Goal: Task Accomplishment & Management: Manage account settings

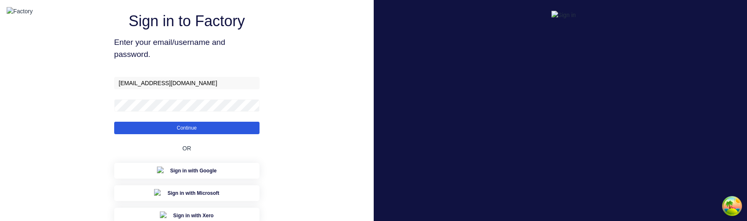
click at [230, 134] on button "Continue" at bounding box center [186, 128] width 145 height 12
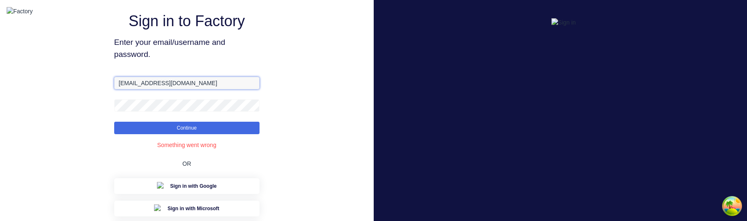
click at [194, 89] on input "aimon@factory.app" at bounding box center [186, 83] width 145 height 12
paste input "+1"
type input "aimon+1@factory.app"
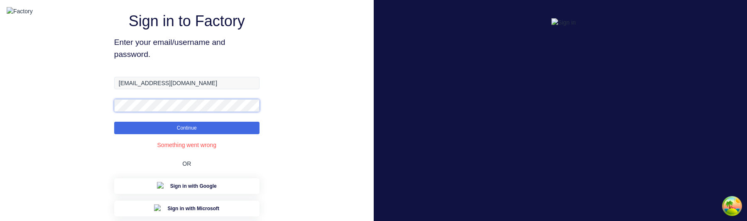
click at [114, 122] on button "Continue" at bounding box center [186, 128] width 145 height 12
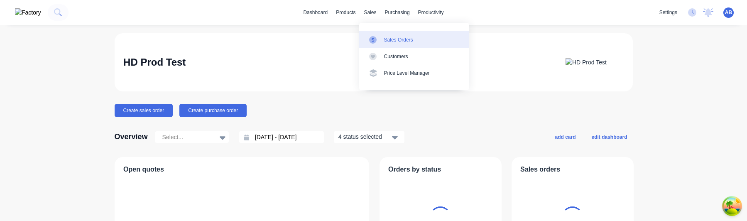
click at [386, 39] on div "Sales Orders" at bounding box center [398, 39] width 29 height 7
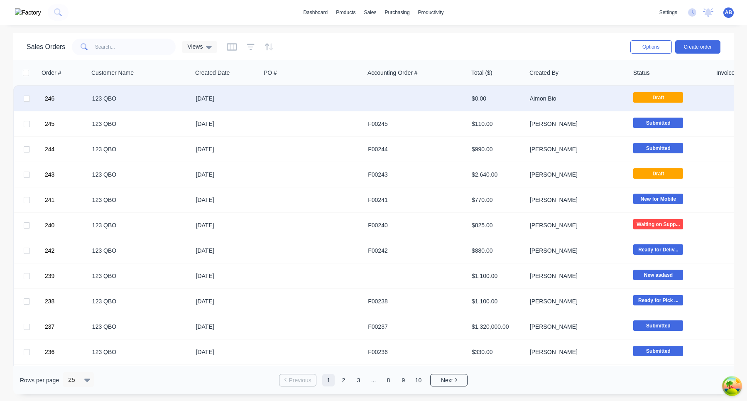
click at [287, 99] on div at bounding box center [313, 98] width 104 height 25
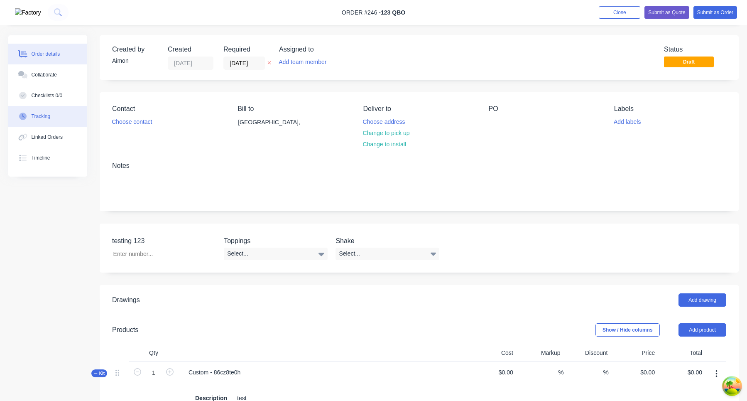
click at [50, 124] on button "Tracking" at bounding box center [47, 116] width 79 height 21
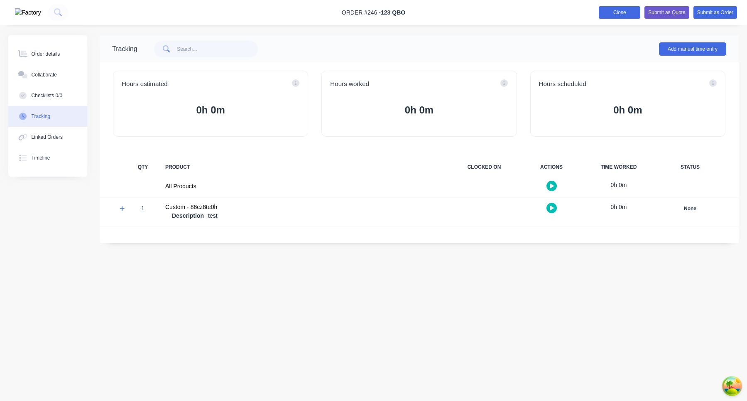
click at [624, 14] on button "Close" at bounding box center [620, 12] width 42 height 12
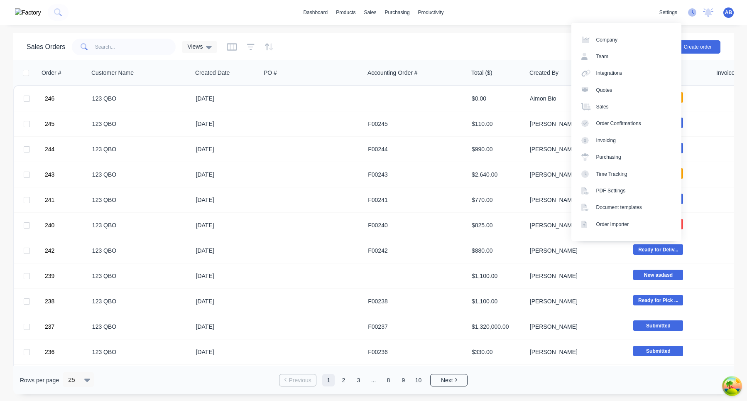
click at [693, 15] on icon at bounding box center [692, 12] width 8 height 8
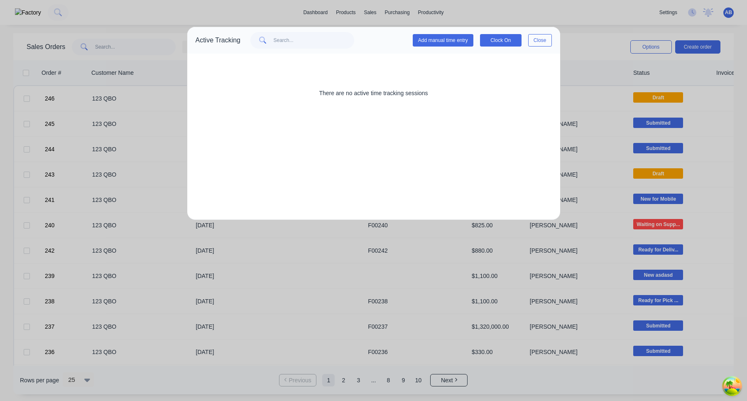
click at [207, 37] on div "Active Tracking" at bounding box center [218, 40] width 45 height 10
copy div "Active Tracking"
click at [459, 44] on button "Add manual time entry" at bounding box center [443, 40] width 61 height 12
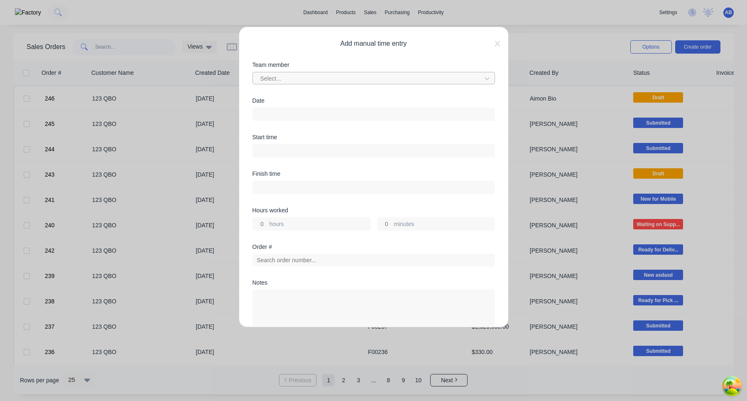
click at [406, 79] on div at bounding box center [369, 79] width 218 height 10
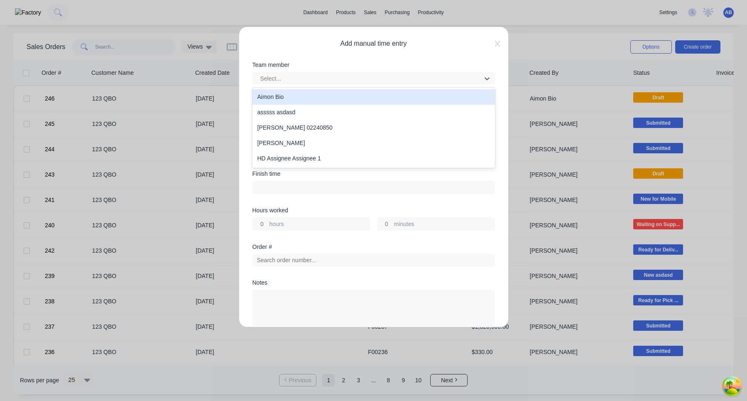
click at [379, 96] on div "Aimon Bio" at bounding box center [374, 96] width 243 height 15
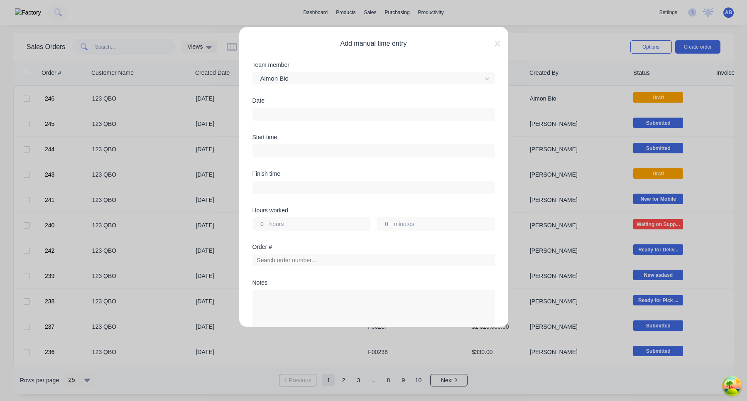
click at [369, 113] on input at bounding box center [374, 114] width 242 height 12
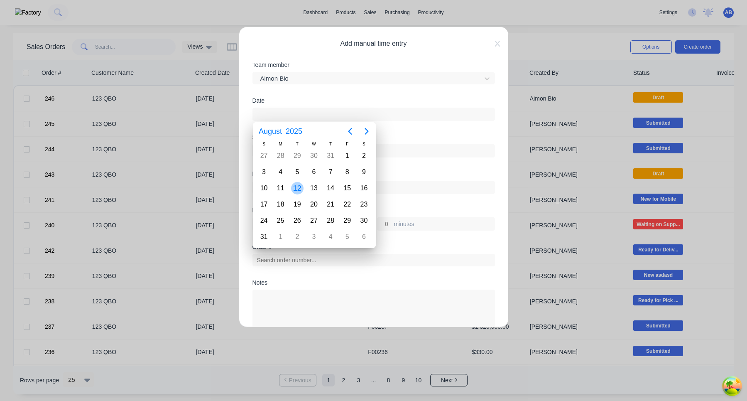
click at [302, 186] on div "12" at bounding box center [297, 188] width 12 height 12
type input "12/08/2025"
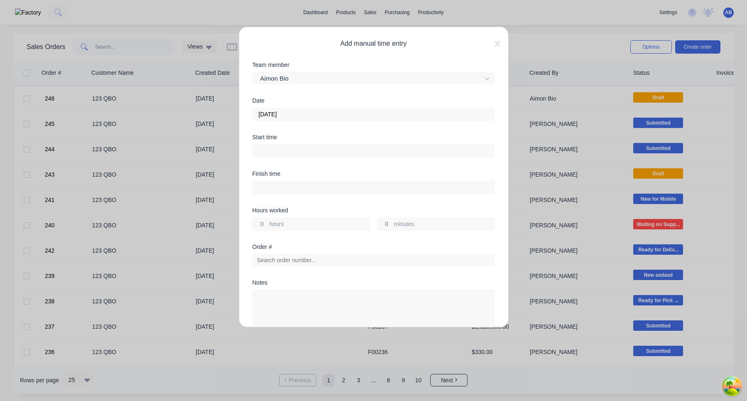
click at [415, 167] on div "Start time" at bounding box center [374, 152] width 243 height 37
click at [408, 150] on input at bounding box center [374, 151] width 242 height 12
type input "10:44 AM"
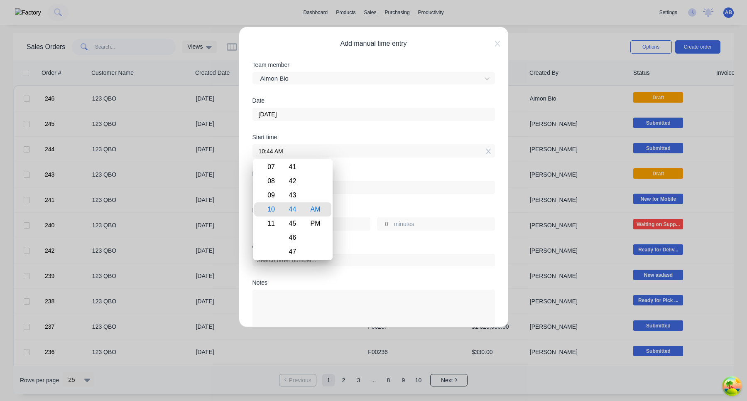
click at [385, 188] on input at bounding box center [374, 187] width 242 height 12
type input "10:44 AM"
type input "0"
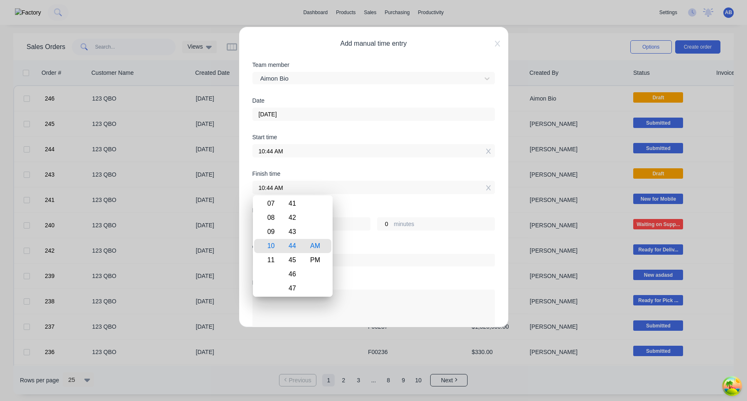
click at [382, 207] on div "Hours worked" at bounding box center [374, 210] width 243 height 6
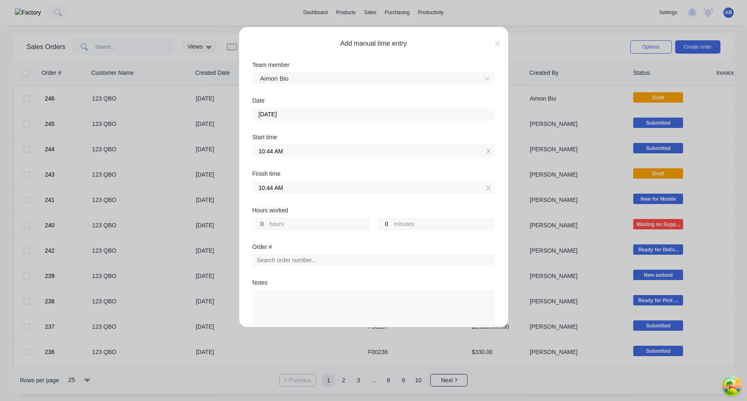
click at [263, 221] on input "0" at bounding box center [260, 224] width 15 height 12
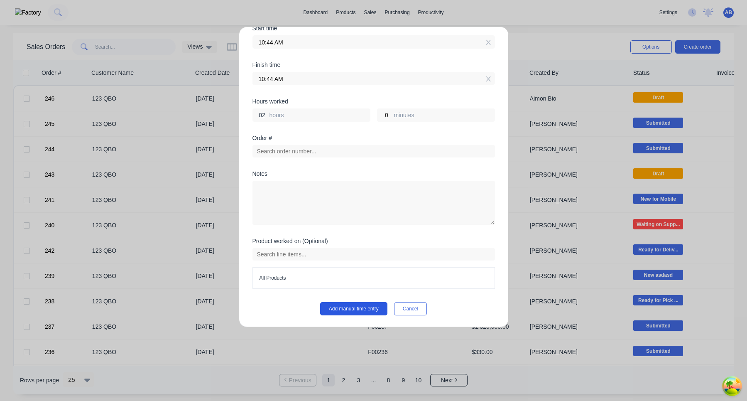
type input "02"
type input "12:44 PM"
click at [366, 221] on button "Add manual time entry" at bounding box center [353, 308] width 67 height 13
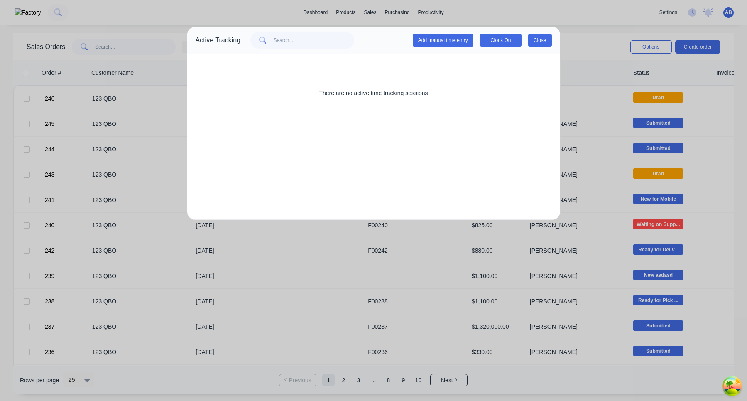
click at [534, 37] on button "Close" at bounding box center [540, 40] width 24 height 12
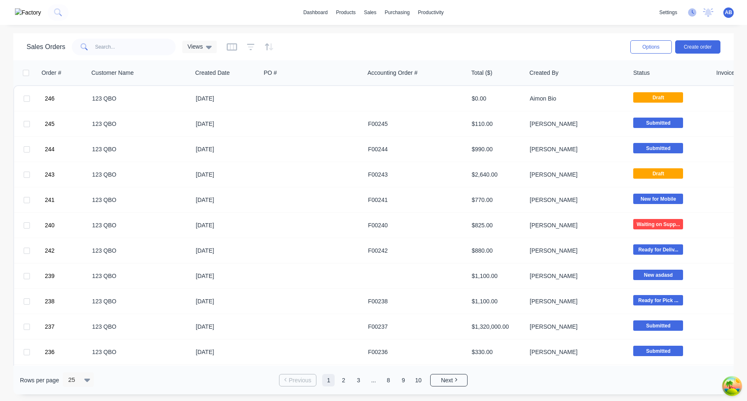
click at [692, 15] on icon at bounding box center [692, 12] width 8 height 8
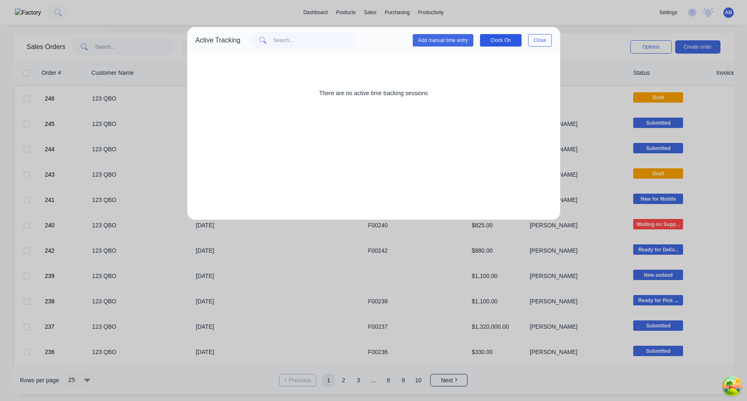
click at [511, 41] on button "Clock On" at bounding box center [501, 40] width 42 height 12
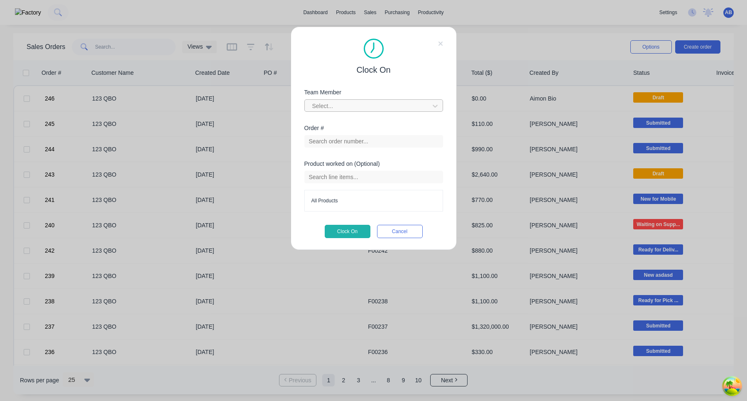
click at [354, 111] on div "Select..." at bounding box center [368, 106] width 119 height 12
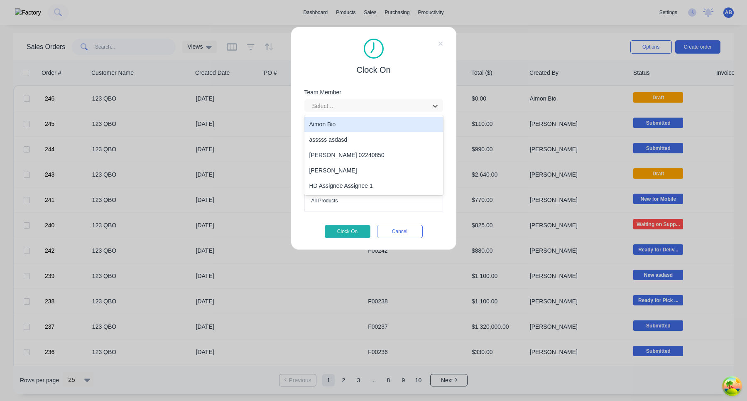
click at [350, 121] on div "Aimon Bio" at bounding box center [373, 124] width 139 height 15
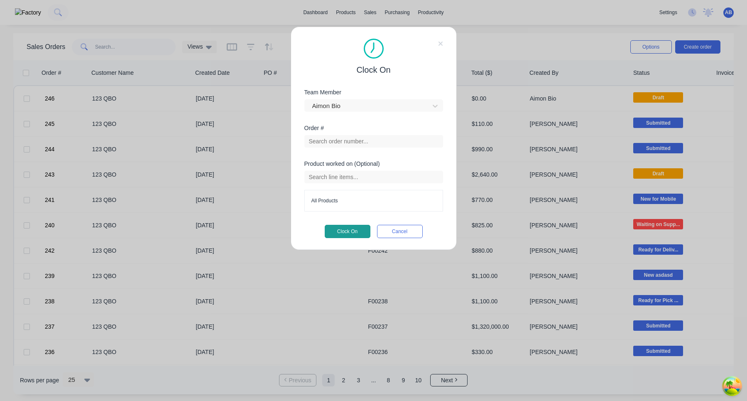
click at [342, 221] on button "Clock On" at bounding box center [348, 231] width 46 height 13
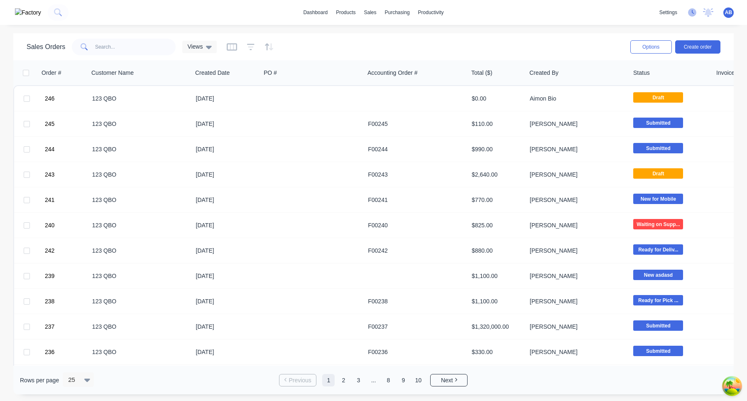
click at [692, 10] on icon at bounding box center [692, 12] width 8 height 8
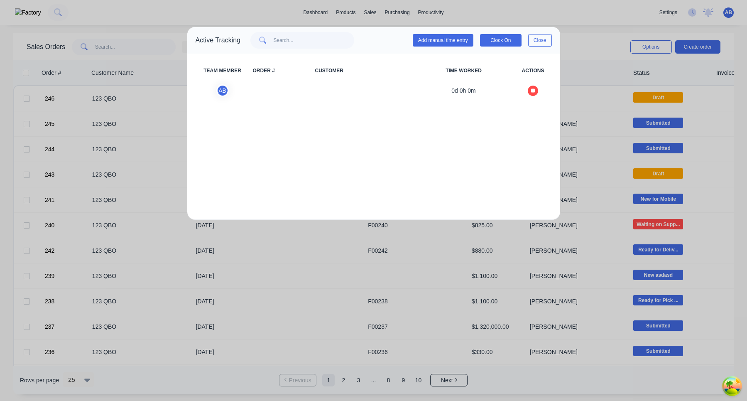
click at [466, 69] on span "TIME WORKED" at bounding box center [463, 70] width 101 height 7
copy span "TIME WORKED"
click at [222, 39] on div "Active Tracking" at bounding box center [218, 40] width 45 height 10
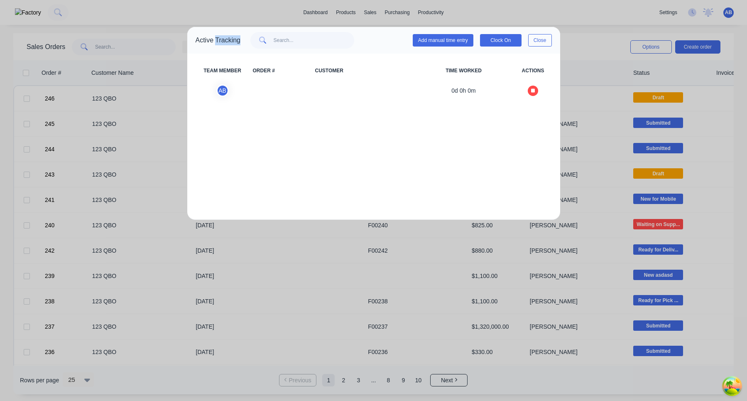
click at [222, 39] on div "Active Tracking" at bounding box center [218, 40] width 45 height 10
copy div "Active Tracking"
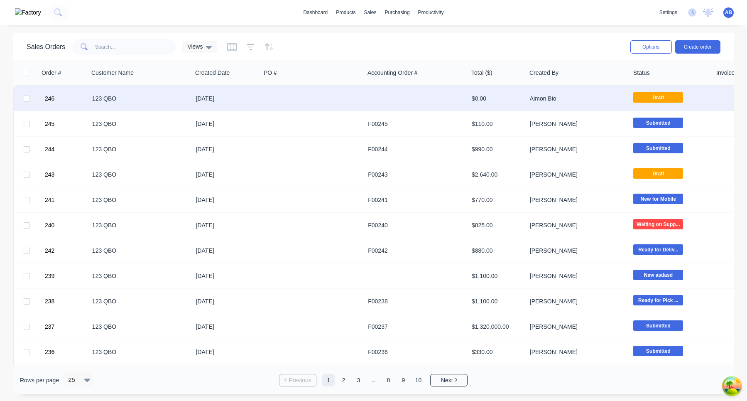
click at [354, 98] on div at bounding box center [313, 98] width 104 height 25
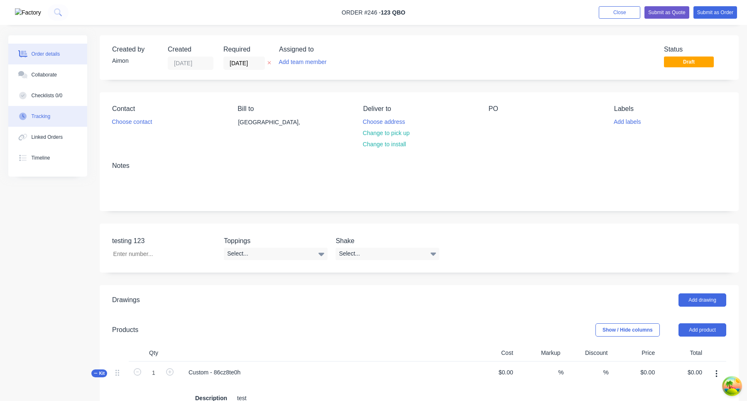
click at [49, 120] on button "Tracking" at bounding box center [47, 116] width 79 height 21
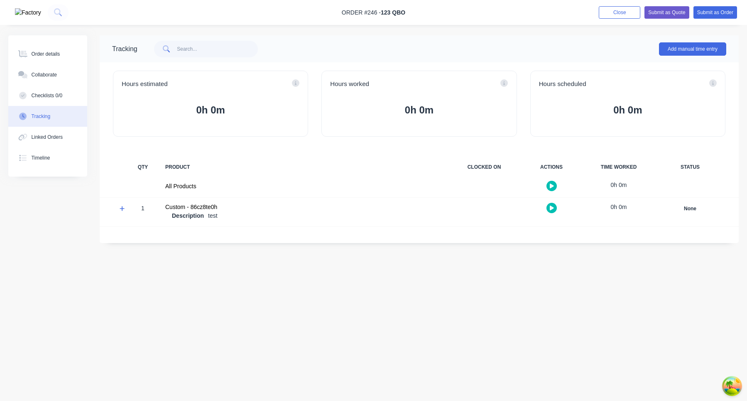
drag, startPoint x: 620, startPoint y: 14, endPoint x: 242, endPoint y: 221, distance: 430.9
click at [242, 221] on div "Order #246 - 123 QBO Add product Close Submit as Quote Submit as Order Order de…" at bounding box center [373, 200] width 747 height 401
click at [127, 209] on span at bounding box center [124, 210] width 8 height 8
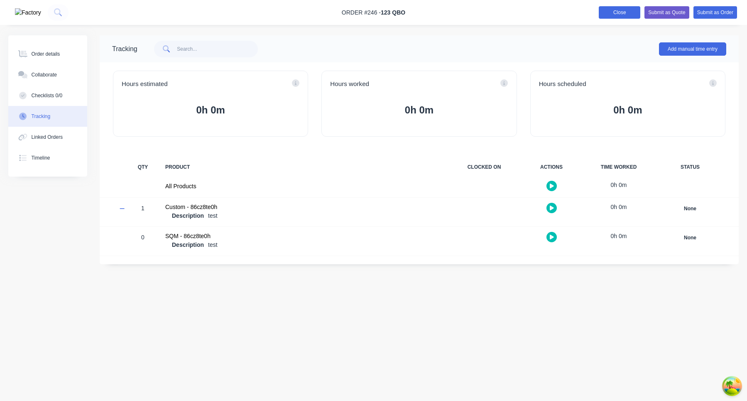
click at [622, 13] on button "Close" at bounding box center [620, 12] width 42 height 12
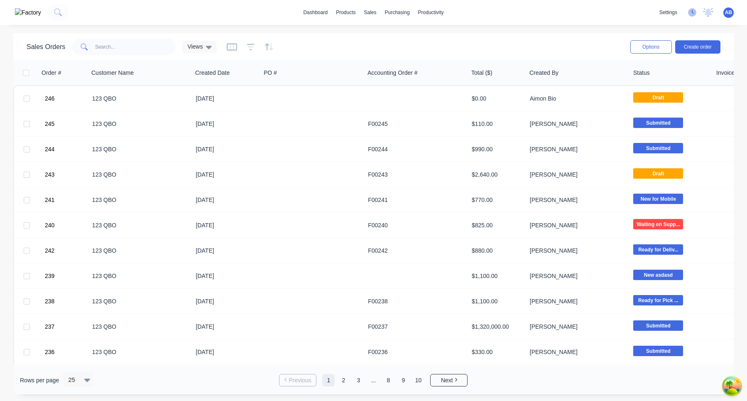
click at [691, 14] on icon at bounding box center [692, 12] width 8 height 8
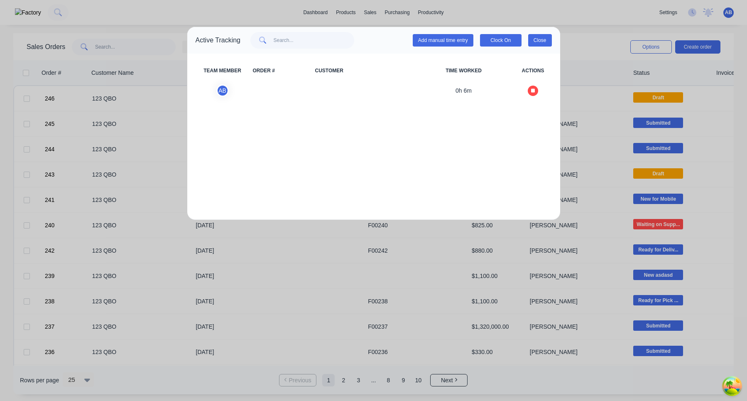
click at [539, 42] on button "Close" at bounding box center [540, 40] width 24 height 12
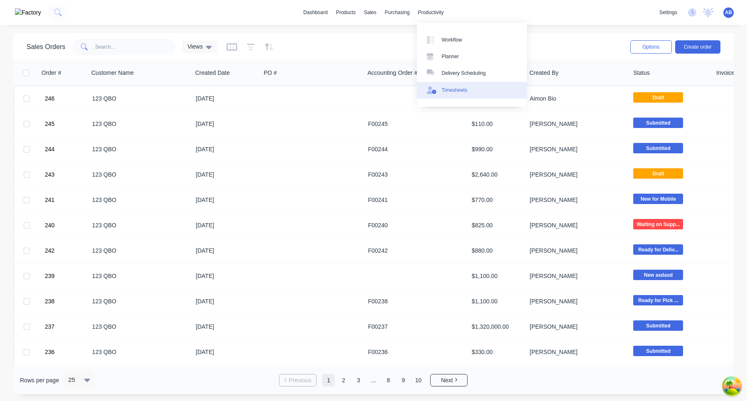
click at [457, 93] on div "Timesheets" at bounding box center [455, 89] width 26 height 7
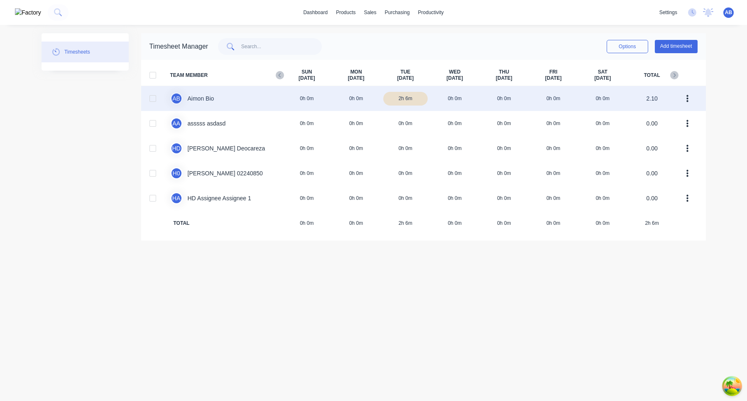
click at [474, 100] on div "A B Aimon Bio 0h 0m 0h 0m 2h 6m 0h 0m 0h 0m 0h 0m 0h 0m 2.10" at bounding box center [423, 98] width 565 height 25
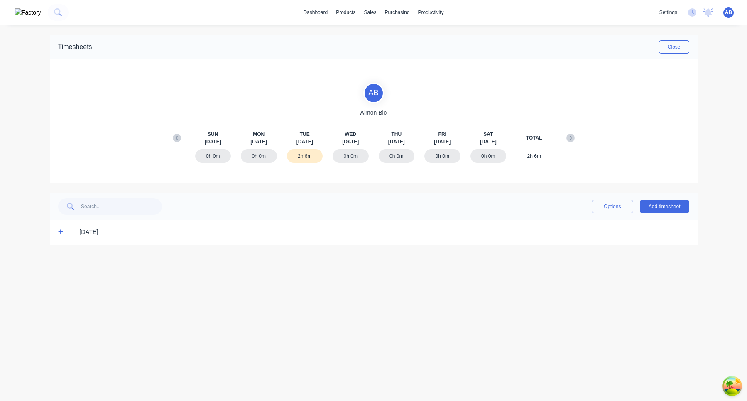
click at [56, 236] on div "[DATE]" at bounding box center [374, 232] width 648 height 25
click at [58, 233] on icon at bounding box center [60, 232] width 5 height 6
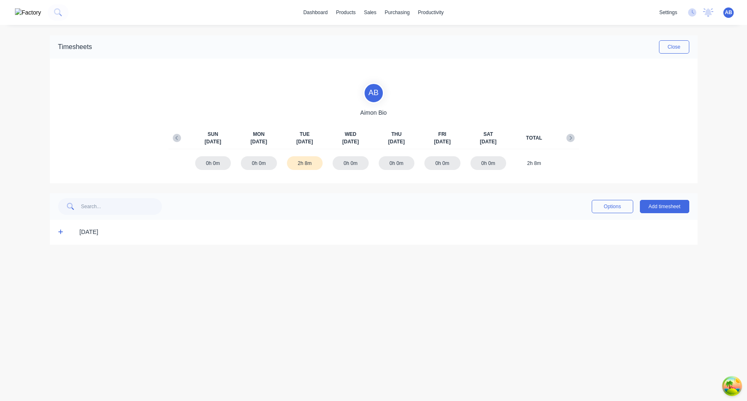
click at [59, 232] on icon at bounding box center [60, 232] width 5 height 5
